Goal: Transaction & Acquisition: Purchase product/service

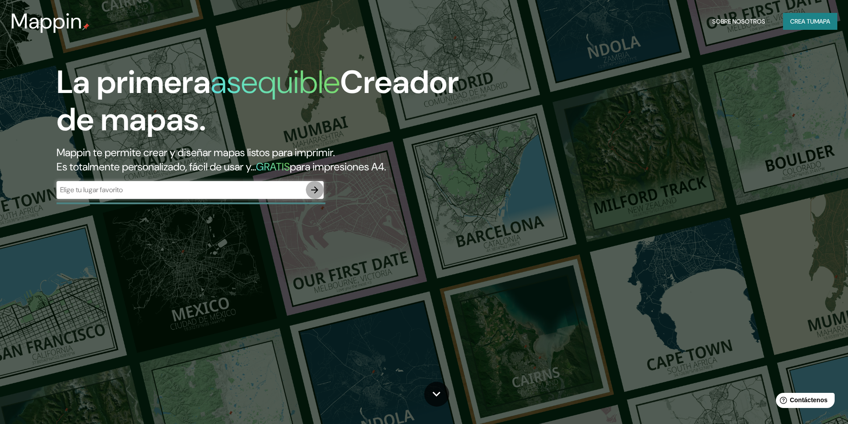
click at [313, 191] on icon "button" at bounding box center [314, 190] width 11 height 11
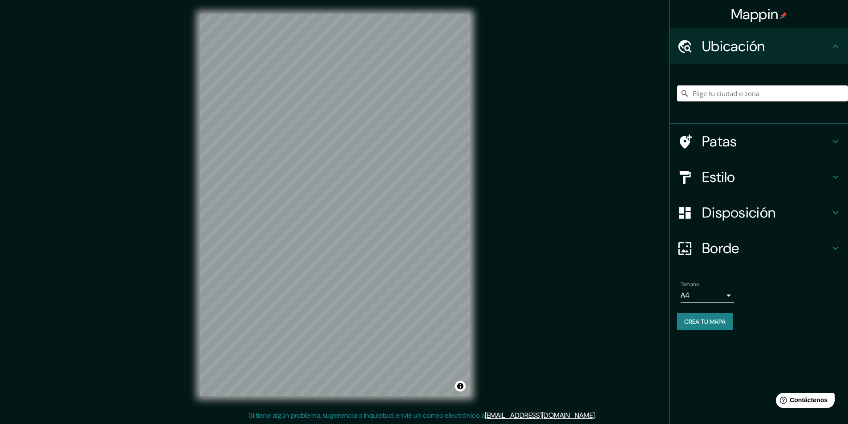
click at [718, 90] on input "Elige tu ciudad o zona" at bounding box center [762, 93] width 171 height 16
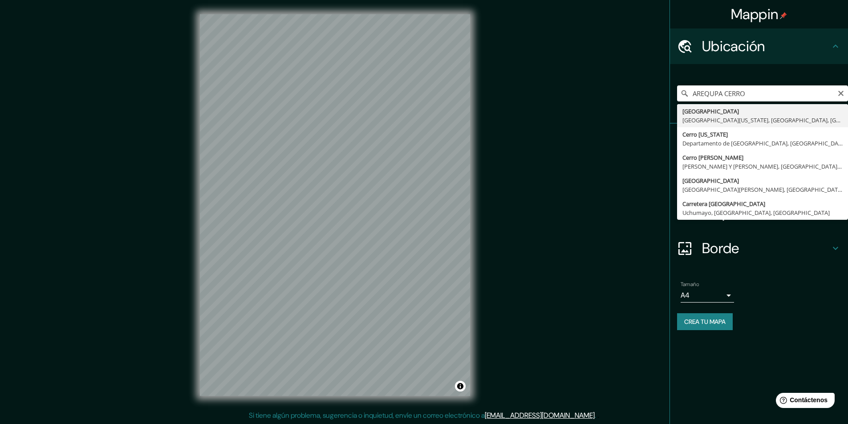
type input "[GEOGRAPHIC_DATA], [GEOGRAPHIC_DATA][US_STATE], [GEOGRAPHIC_DATA], [GEOGRAPHIC_…"
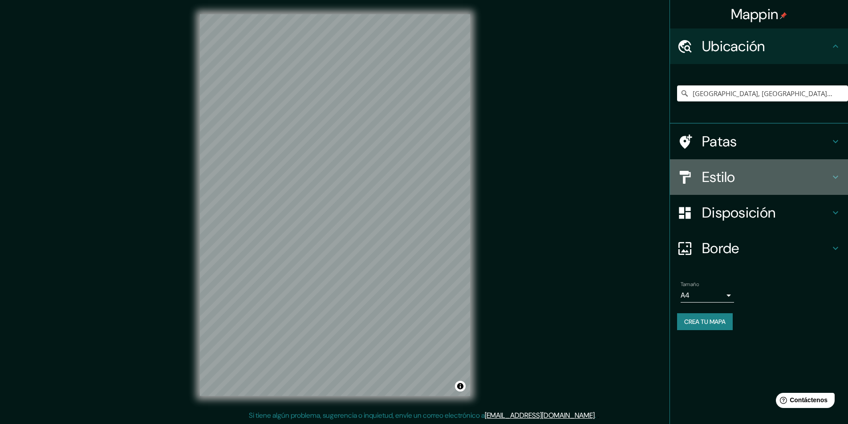
click at [749, 174] on h4 "Estilo" at bounding box center [766, 177] width 128 height 18
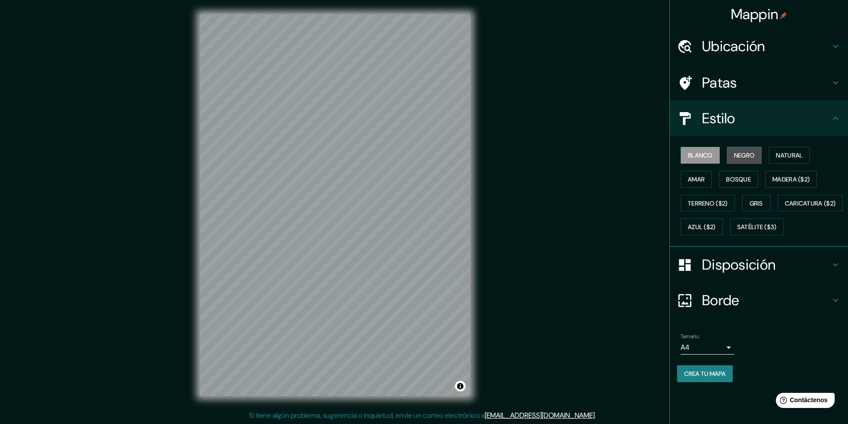
click at [741, 152] on font "Negro" at bounding box center [744, 155] width 21 height 8
click at [137, 150] on div "Mappin Ubicación [GEOGRAPHIC_DATA], [GEOGRAPHIC_DATA][US_STATE], [GEOGRAPHIC_DA…" at bounding box center [424, 212] width 848 height 425
click at [778, 159] on button "Natural" at bounding box center [789, 155] width 41 height 17
click at [746, 161] on font "Negro" at bounding box center [744, 156] width 21 height 12
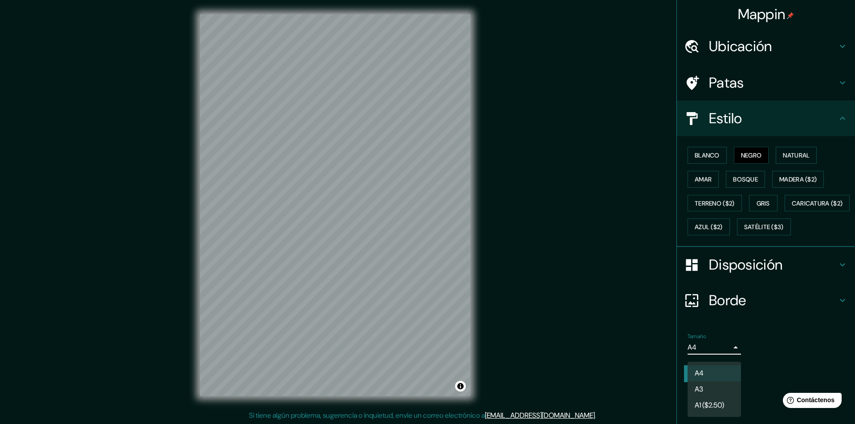
click at [730, 367] on body "Mappin Ubicación [GEOGRAPHIC_DATA], [GEOGRAPHIC_DATA][US_STATE], [GEOGRAPHIC_DA…" at bounding box center [427, 212] width 855 height 424
click at [722, 388] on li "A3" at bounding box center [713, 390] width 53 height 16
type input "a4"
click at [723, 374] on body "Mappin Ubicación [GEOGRAPHIC_DATA], [GEOGRAPHIC_DATA][US_STATE], [GEOGRAPHIC_DA…" at bounding box center [427, 212] width 855 height 424
click at [618, 364] on div at bounding box center [427, 212] width 855 height 424
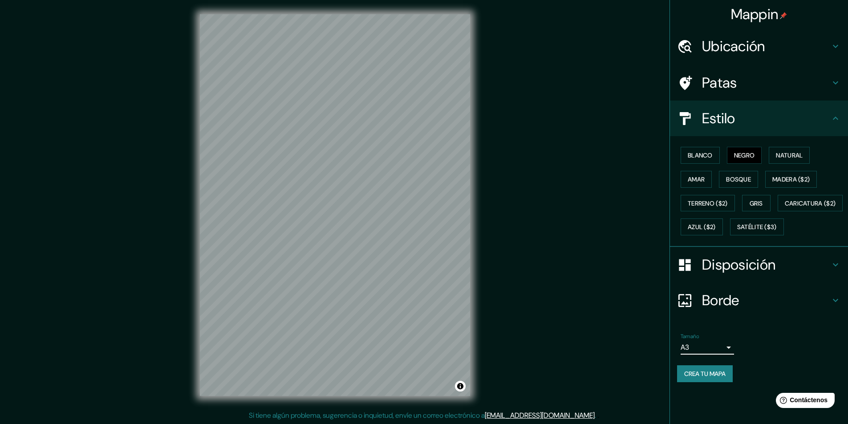
click at [834, 270] on icon at bounding box center [835, 264] width 11 height 11
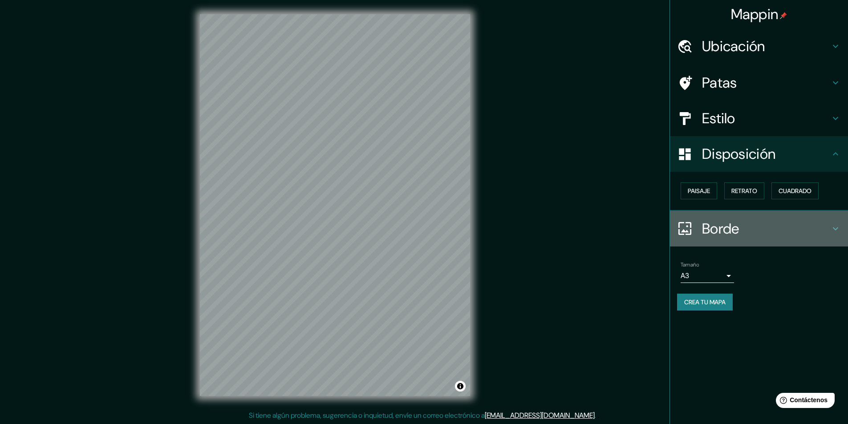
click at [837, 225] on icon at bounding box center [835, 228] width 11 height 11
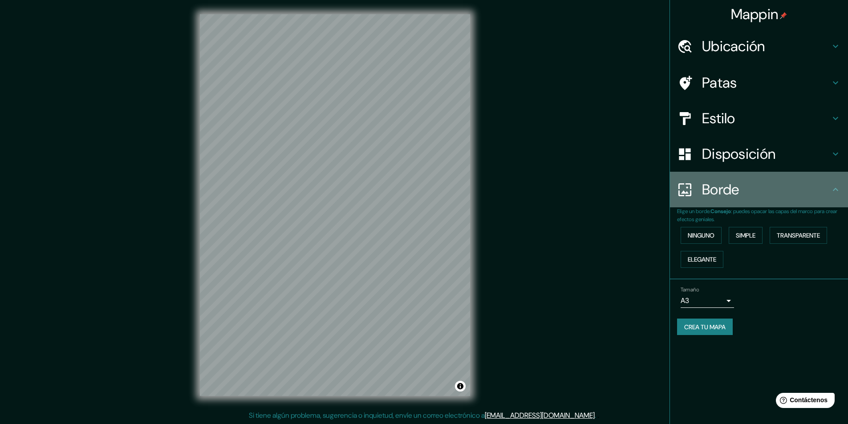
click at [837, 184] on icon at bounding box center [835, 189] width 11 height 11
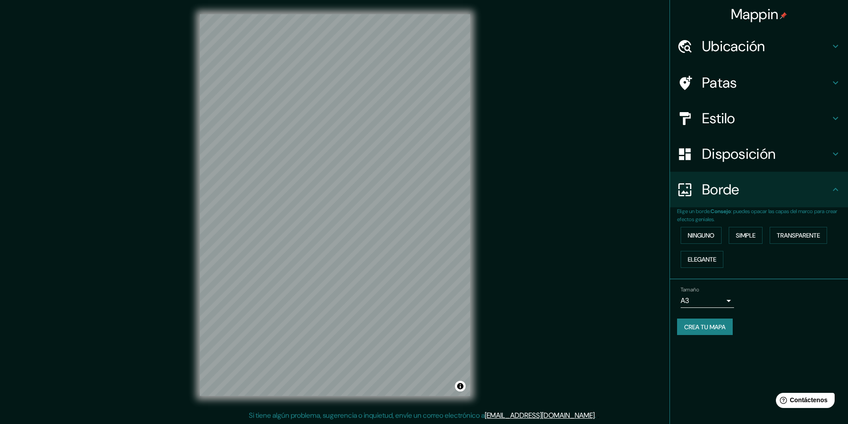
click at [833, 191] on icon at bounding box center [835, 189] width 5 height 3
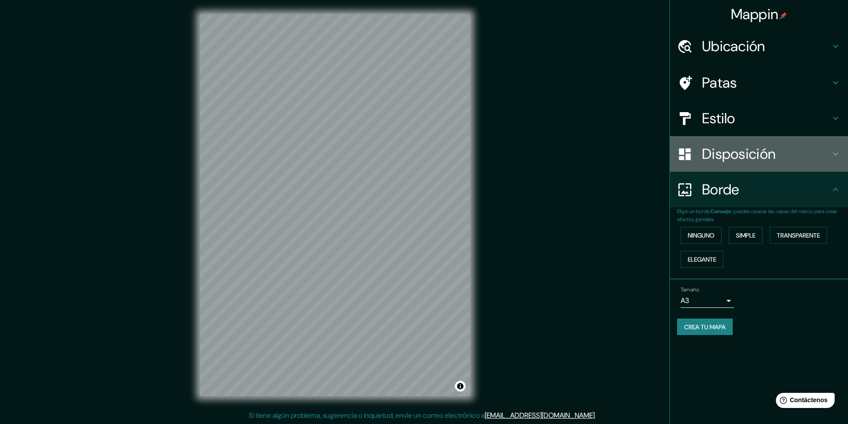
click at [836, 155] on icon at bounding box center [835, 154] width 5 height 3
